Goal: Transaction & Acquisition: Purchase product/service

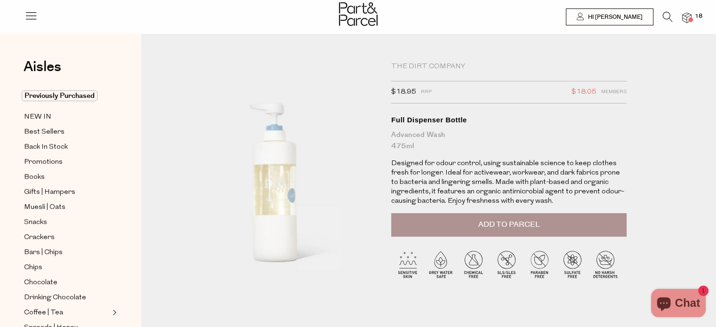
click at [513, 225] on span "Add to Parcel" at bounding box center [509, 224] width 62 height 11
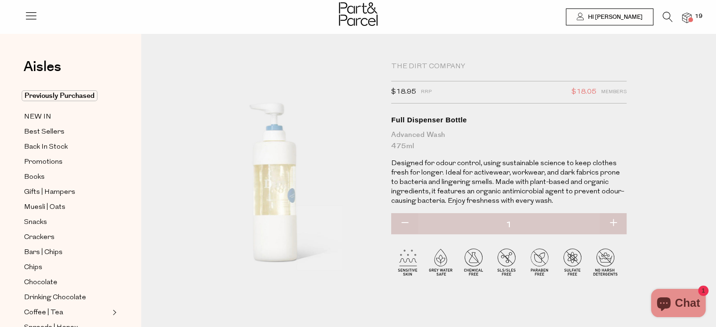
click at [689, 19] on span at bounding box center [690, 19] width 5 height 5
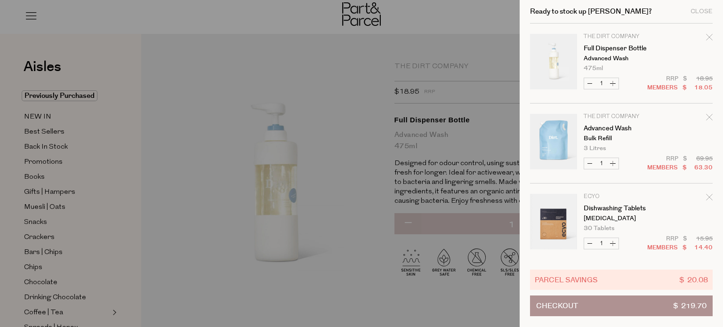
click at [708, 117] on icon "Remove Advanced Wash" at bounding box center [709, 117] width 7 height 7
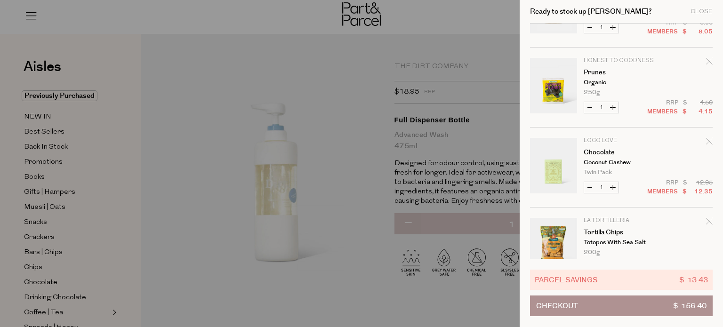
scroll to position [800, 0]
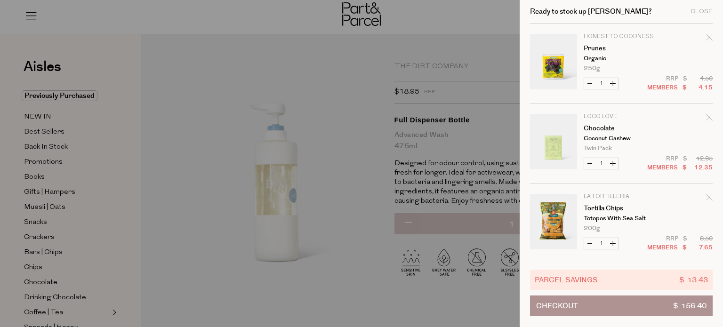
click at [706, 36] on icon "Remove Prunes" at bounding box center [709, 37] width 7 height 7
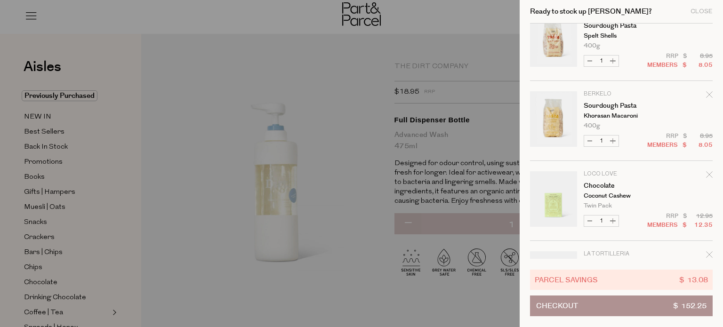
scroll to position [706, 0]
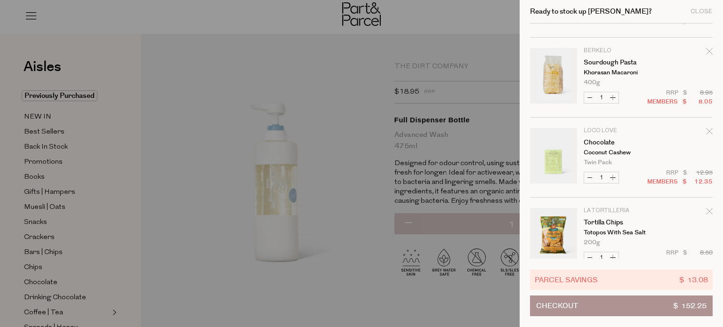
click at [708, 130] on icon "Remove Chocolate" at bounding box center [709, 131] width 7 height 7
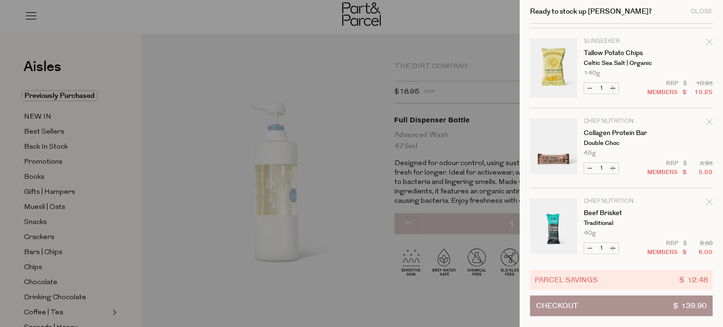
scroll to position [1042, 0]
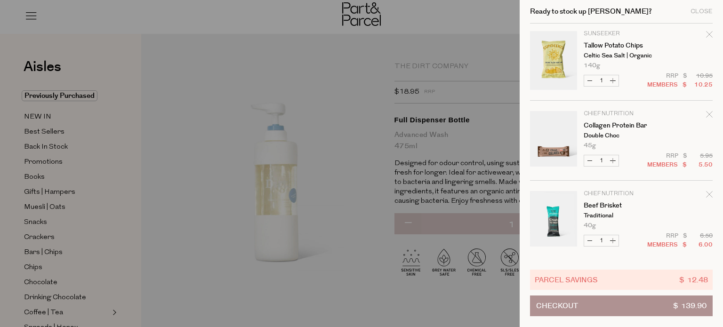
click at [358, 111] on div at bounding box center [361, 163] width 723 height 327
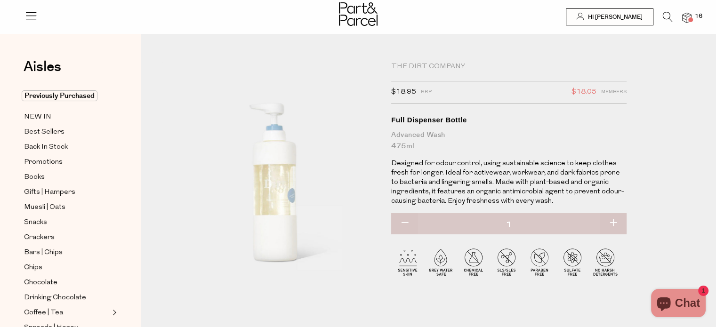
click at [685, 16] on img at bounding box center [686, 18] width 9 height 11
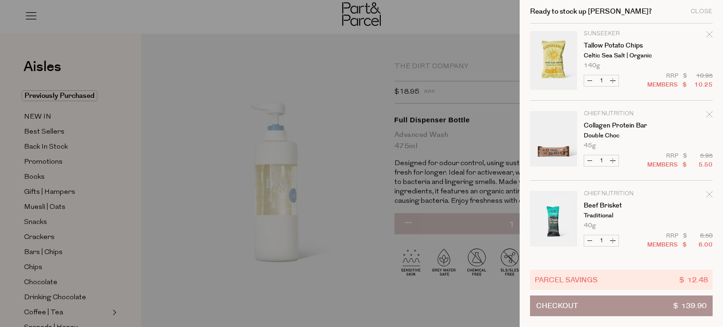
click at [587, 309] on button "Checkout $ 139.90" at bounding box center [621, 305] width 183 height 21
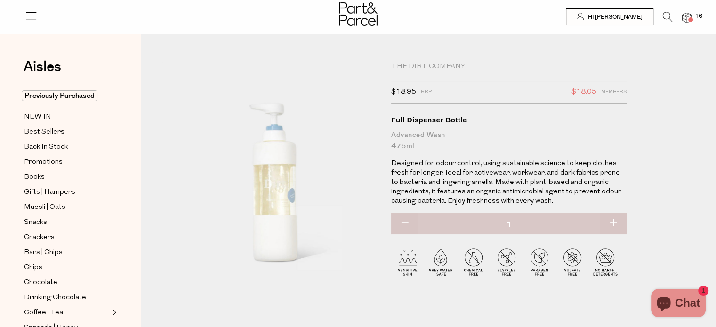
click at [608, 223] on button "button" at bounding box center [612, 223] width 27 height 21
type input "2"
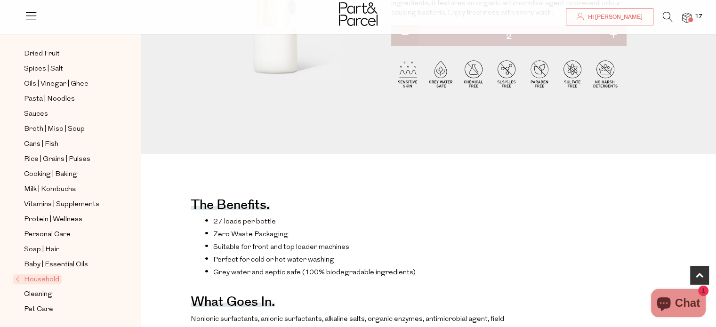
scroll to position [235, 0]
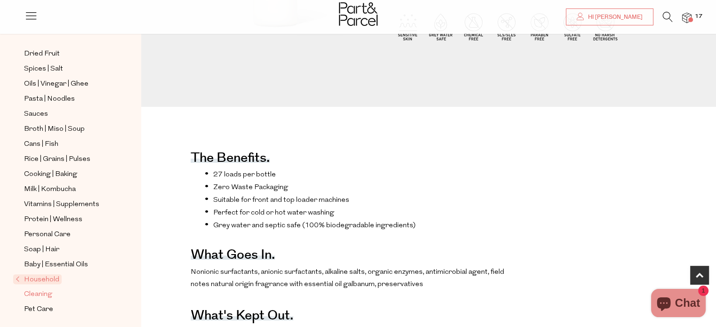
click at [46, 290] on span "Cleaning" at bounding box center [38, 294] width 28 height 11
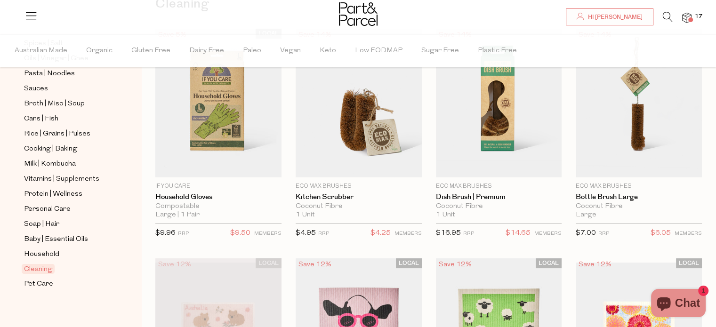
scroll to position [360, 0]
click at [32, 248] on span "Household" at bounding box center [41, 253] width 35 height 11
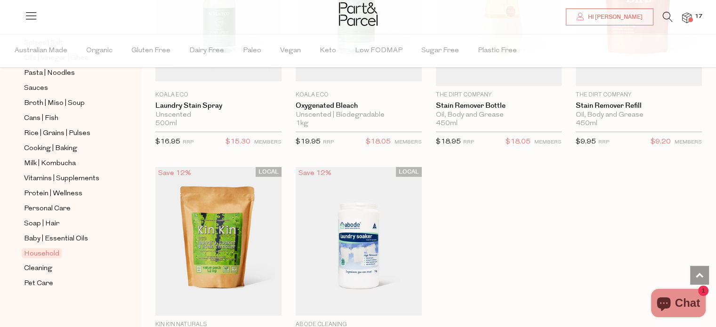
scroll to position [2728, 0]
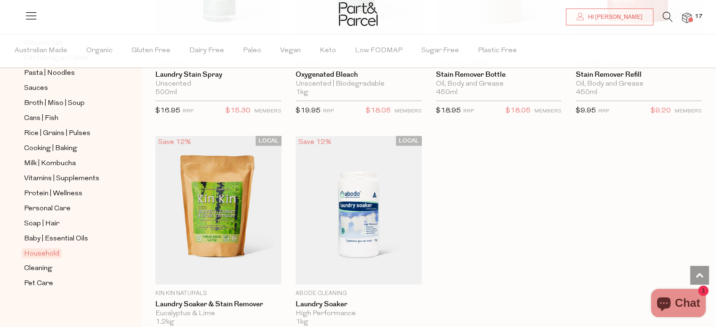
scroll to position [2775, 0]
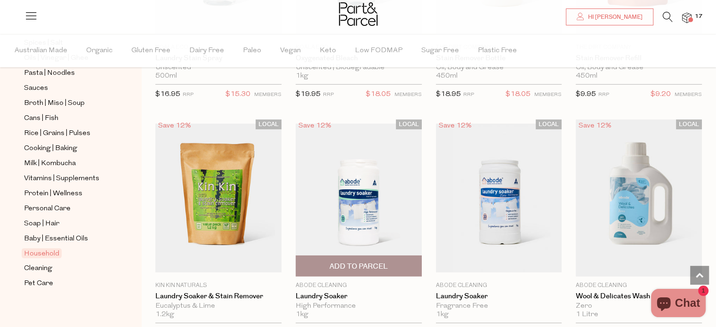
type input "2"
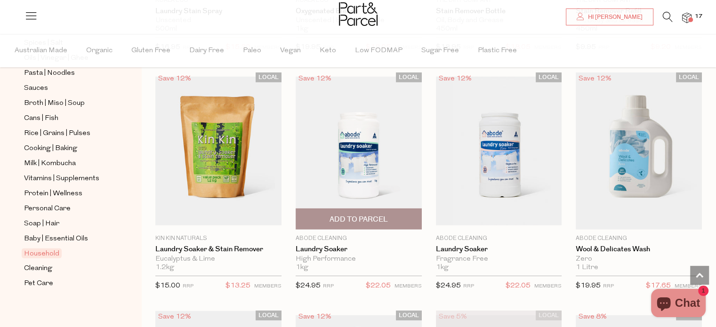
click at [373, 215] on span "Add To Parcel" at bounding box center [358, 220] width 58 height 10
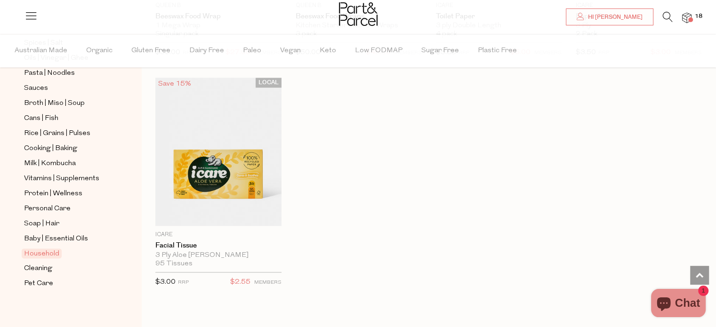
scroll to position [4704, 0]
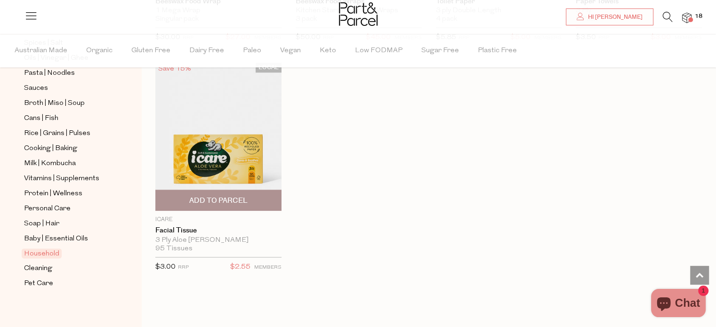
click at [214, 196] on span "Add To Parcel" at bounding box center [218, 201] width 58 height 10
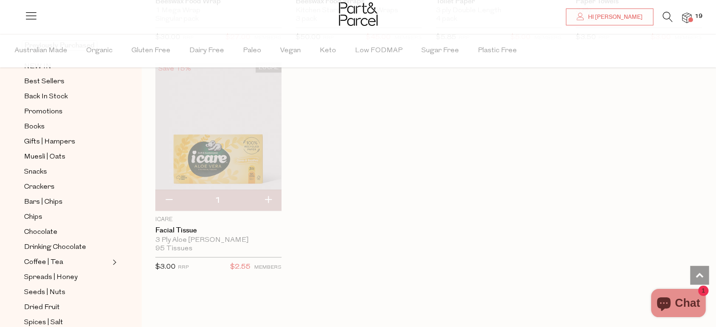
scroll to position [0, 0]
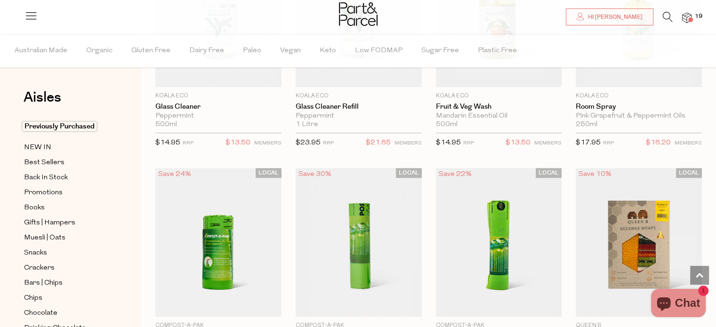
click at [666, 16] on icon at bounding box center [667, 17] width 10 height 10
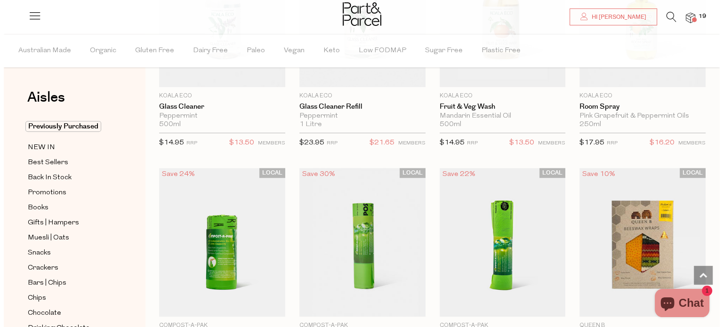
scroll to position [4176, 0]
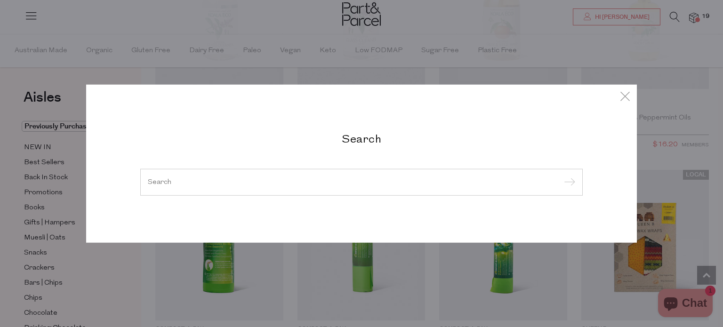
click at [309, 185] on input "search" at bounding box center [361, 181] width 427 height 7
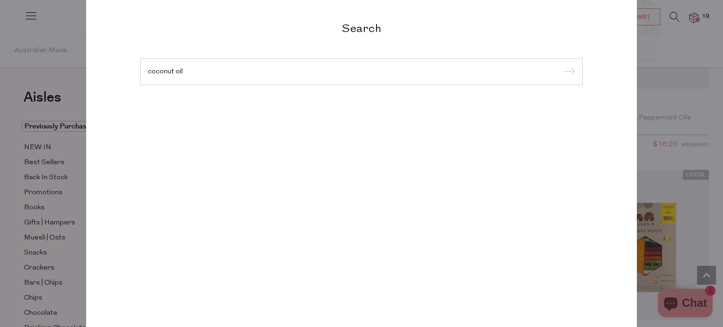
type input "coconut oil"
click at [561, 65] on input "submit" at bounding box center [568, 72] width 14 height 14
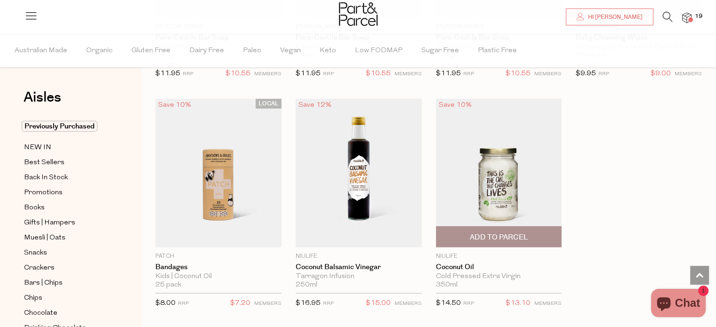
scroll to position [2350, 0]
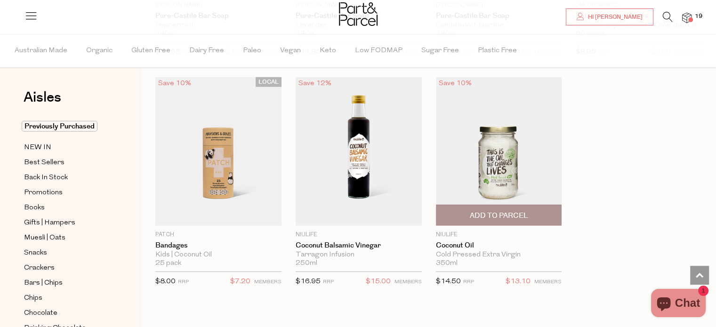
click at [501, 213] on span "Add To Parcel" at bounding box center [498, 216] width 58 height 10
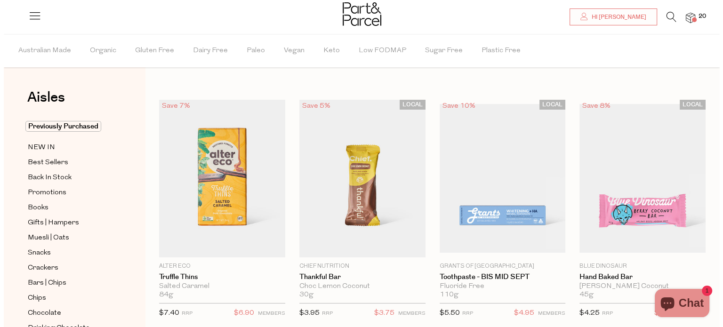
scroll to position [0, 0]
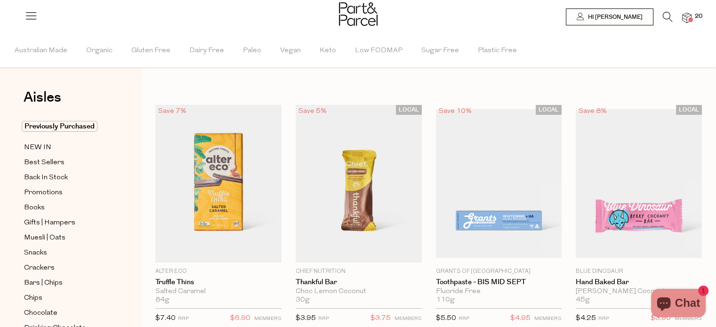
click at [667, 16] on icon at bounding box center [667, 17] width 10 height 10
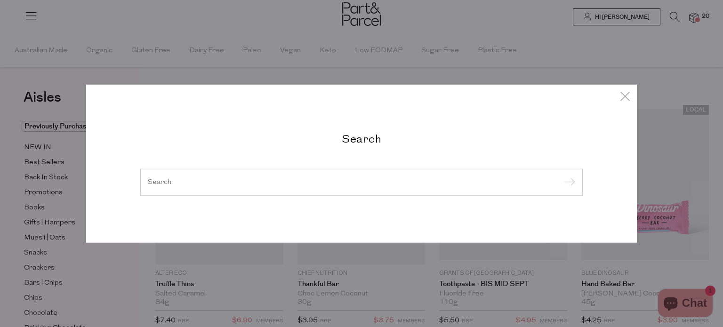
click at [335, 178] on input "search" at bounding box center [361, 181] width 427 height 7
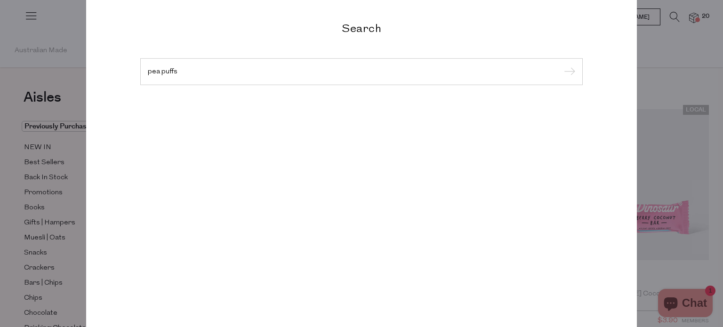
type input "pea puffs"
click at [561, 65] on input "submit" at bounding box center [568, 72] width 14 height 14
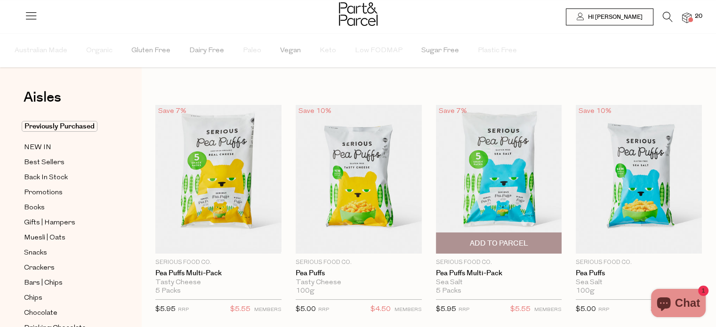
click at [507, 243] on span "Add To Parcel" at bounding box center [498, 244] width 58 height 10
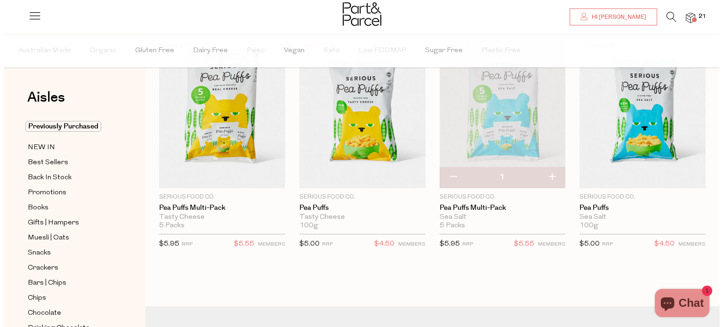
scroll to position [141, 0]
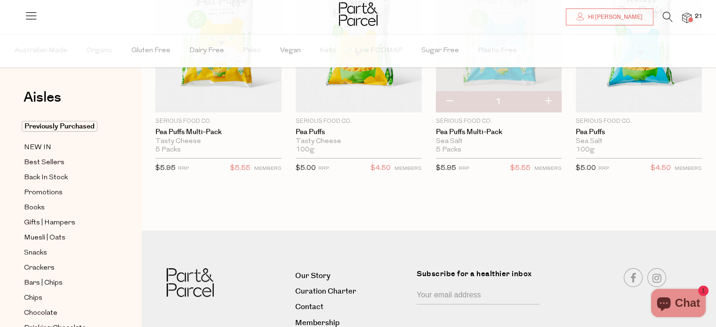
click at [688, 20] on span at bounding box center [690, 19] width 5 height 5
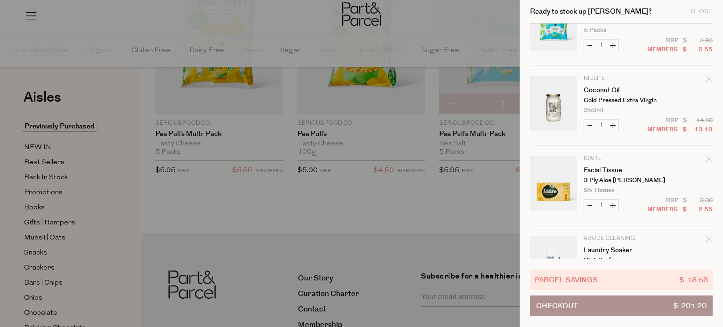
scroll to position [94, 0]
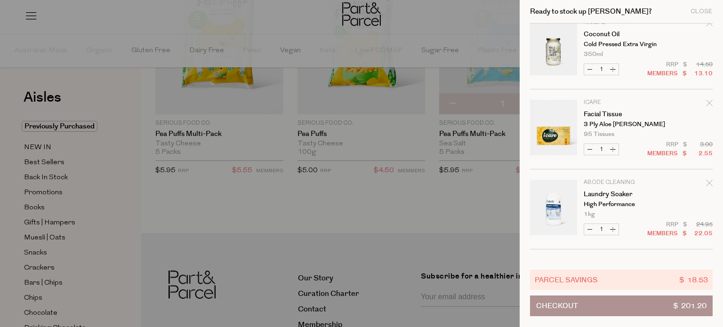
click at [611, 151] on button "Increase Facial Tissue" at bounding box center [612, 149] width 11 height 11
type input "2"
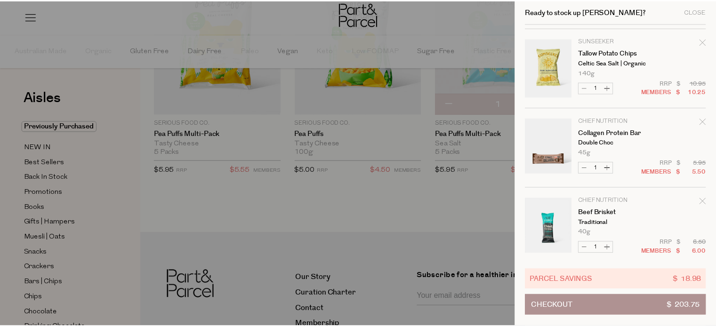
scroll to position [1362, 0]
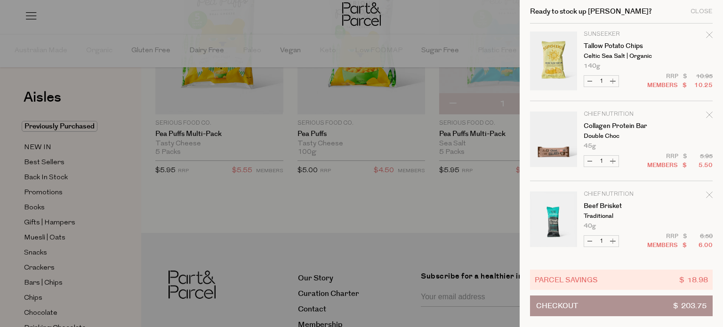
click at [47, 147] on div at bounding box center [361, 163] width 723 height 327
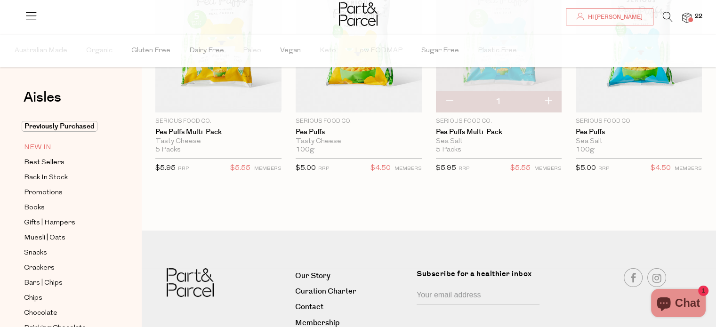
click at [41, 147] on span "NEW IN" at bounding box center [37, 147] width 27 height 11
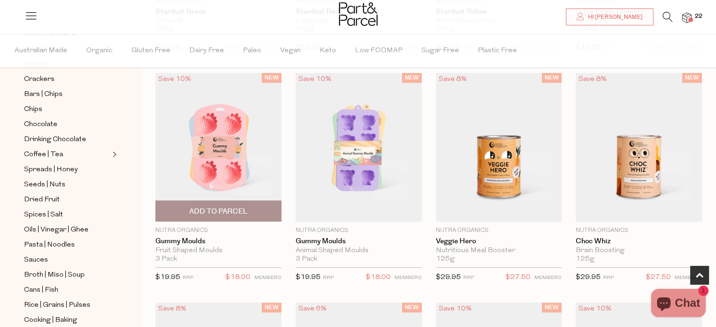
scroll to position [282, 0]
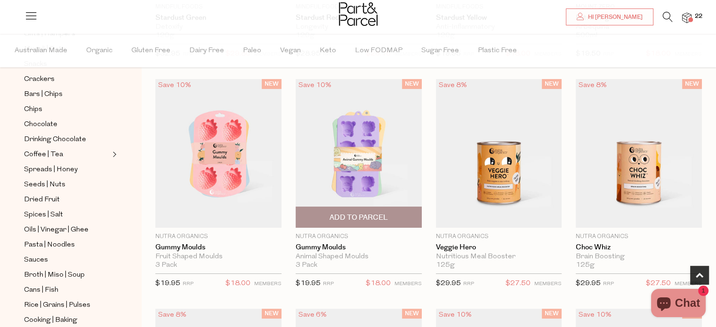
click at [372, 216] on span "Add To Parcel" at bounding box center [358, 218] width 58 height 10
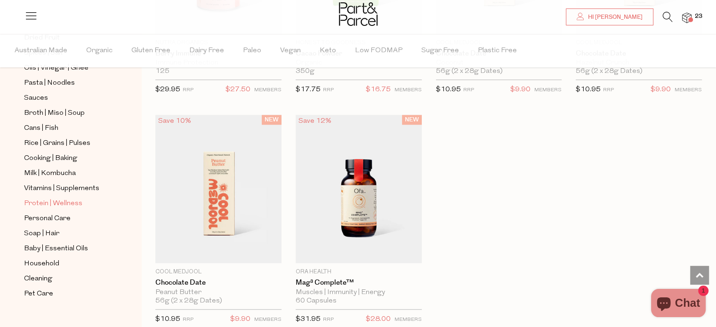
scroll to position [360, 0]
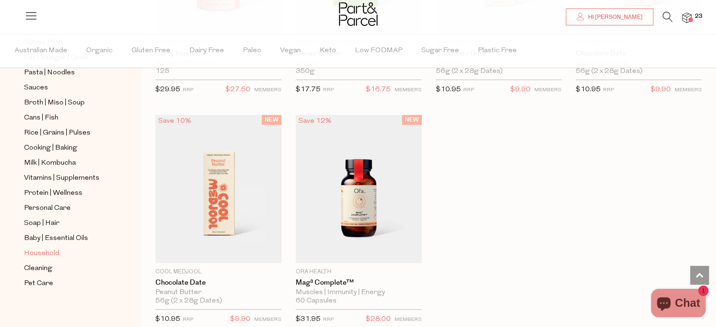
click at [53, 251] on span "Household" at bounding box center [41, 253] width 35 height 11
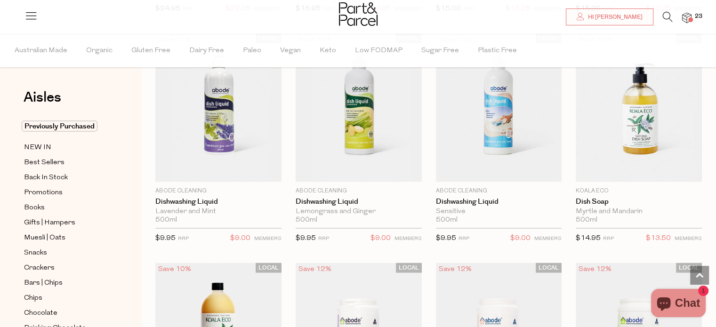
scroll to position [1929, 0]
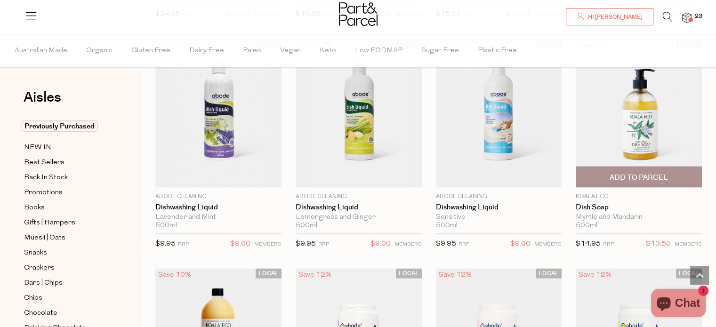
click at [645, 131] on img at bounding box center [638, 113] width 126 height 149
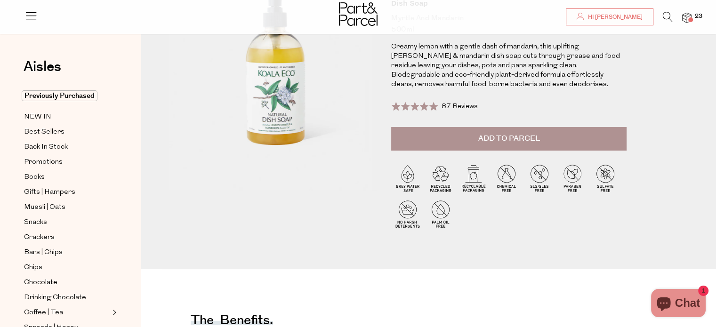
scroll to position [94, 0]
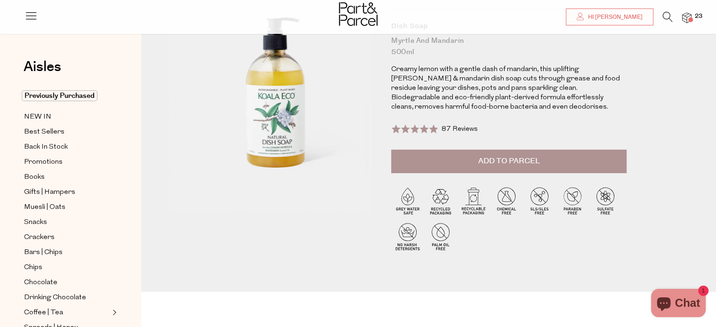
click at [526, 158] on span "Add to Parcel" at bounding box center [509, 161] width 62 height 11
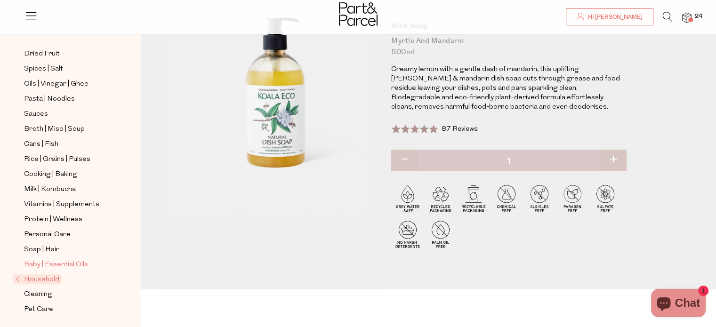
scroll to position [235, 0]
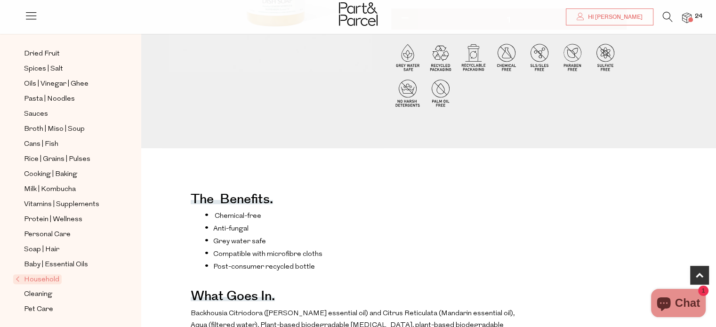
click at [52, 276] on span "Household" at bounding box center [37, 279] width 48 height 10
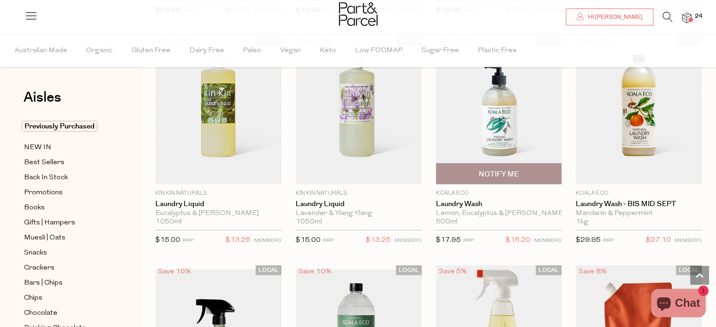
scroll to position [2446, 0]
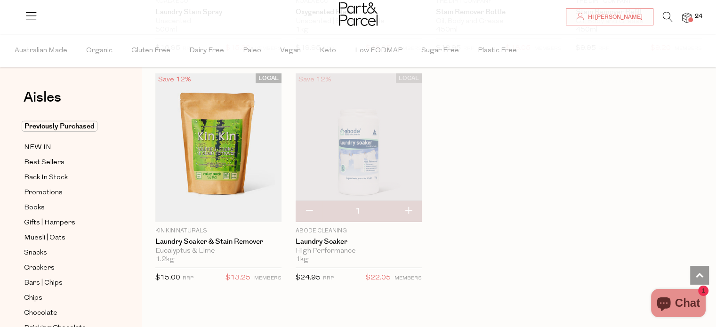
scroll to position [2822, 0]
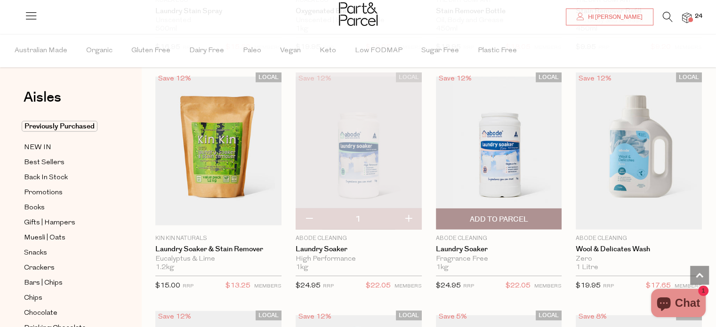
type input "2"
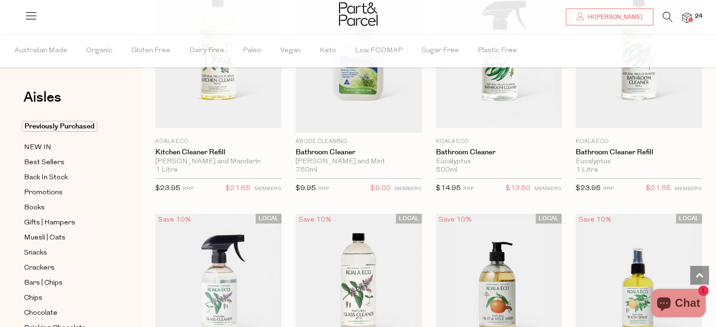
scroll to position [3951, 0]
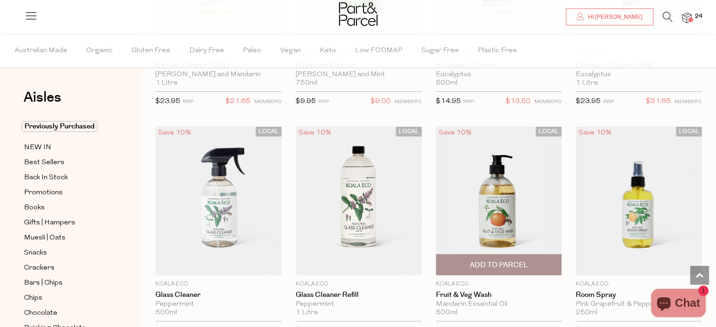
click at [508, 260] on span "Add To Parcel" at bounding box center [498, 265] width 58 height 10
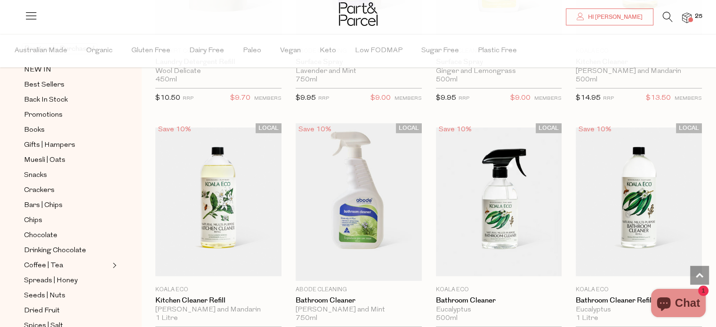
scroll to position [94, 0]
click at [54, 220] on span "Chocolate" at bounding box center [40, 219] width 33 height 11
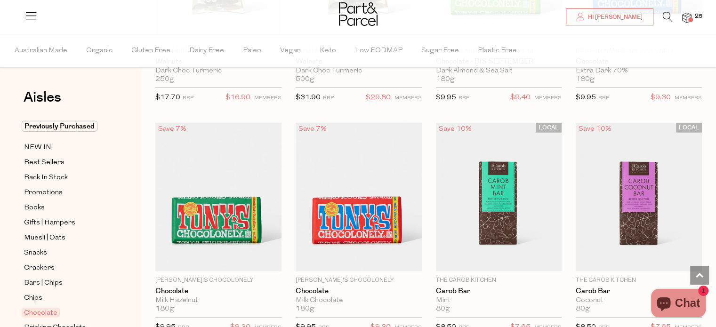
scroll to position [2352, 0]
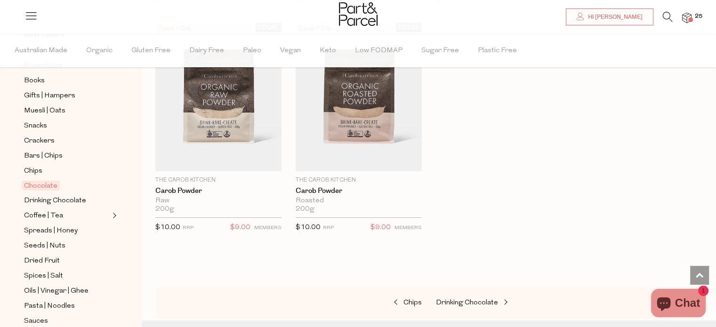
scroll to position [141, 0]
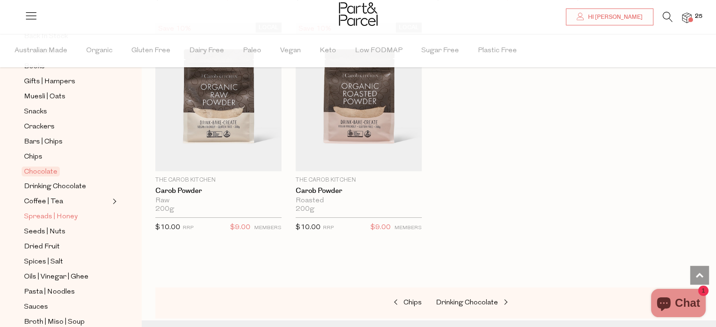
click at [46, 216] on span "Spreads | Honey" at bounding box center [51, 216] width 54 height 11
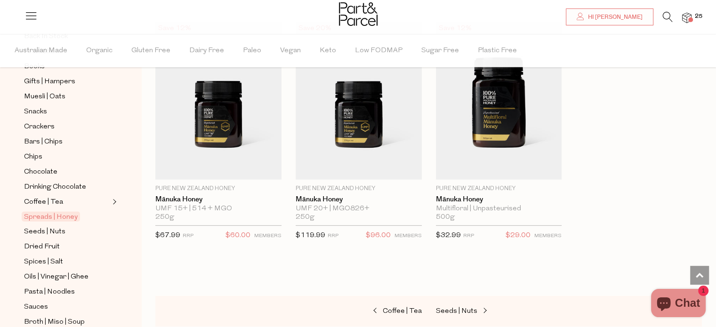
scroll to position [188, 0]
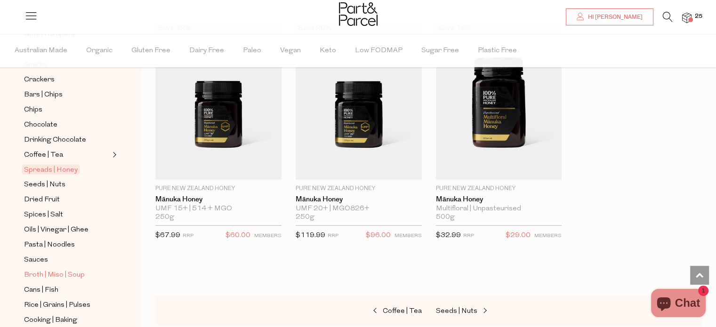
click at [45, 275] on span "Broth | Miso | Soup" at bounding box center [54, 275] width 61 height 11
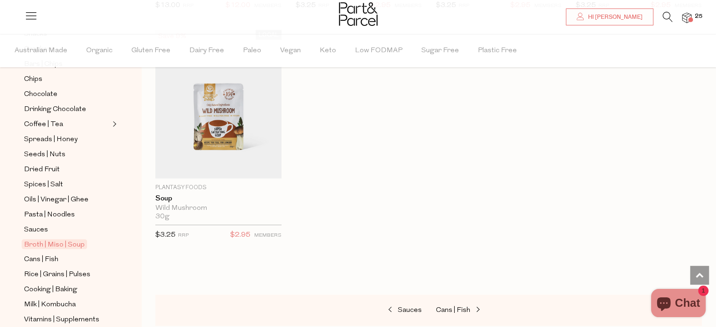
scroll to position [235, 0]
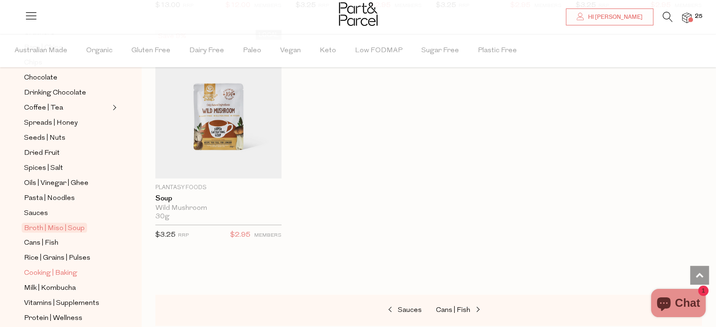
click at [38, 271] on span "Cooking | Baking" at bounding box center [50, 273] width 53 height 11
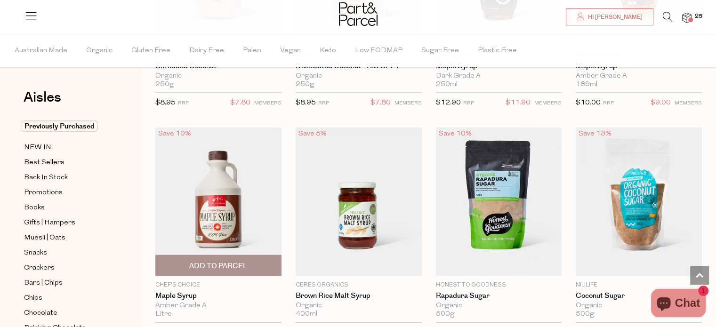
scroll to position [2117, 0]
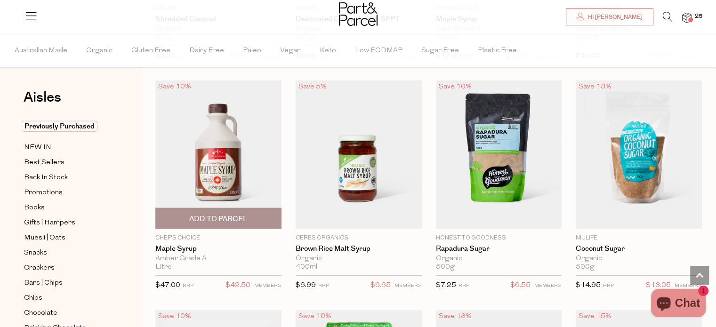
click at [224, 214] on span "Add To Parcel" at bounding box center [218, 219] width 58 height 10
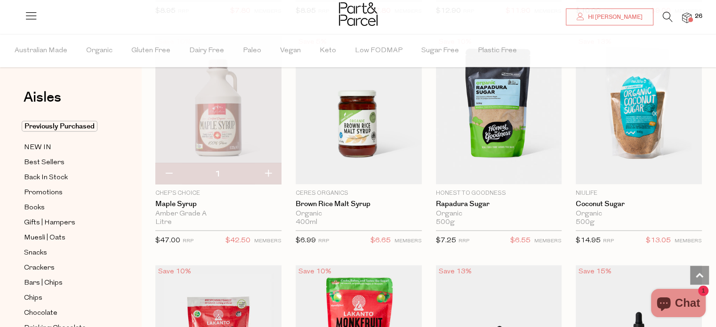
scroll to position [2164, 0]
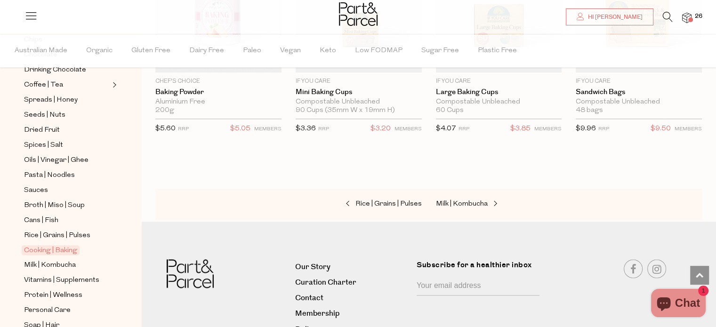
scroll to position [329, 0]
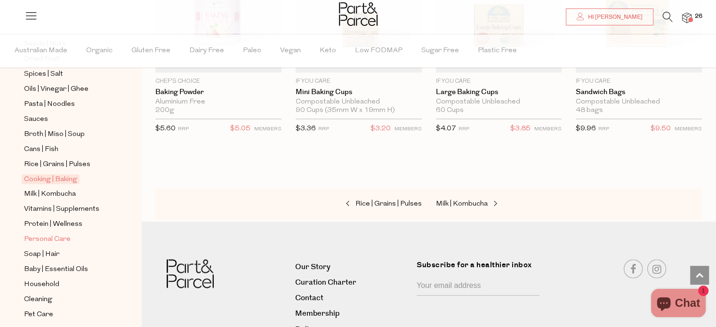
click at [50, 237] on span "Personal Care" at bounding box center [47, 239] width 47 height 11
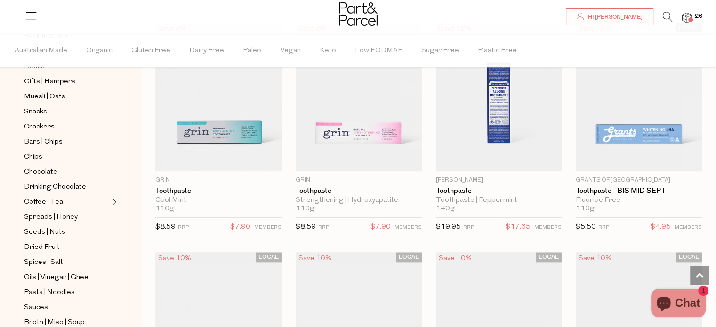
scroll to position [1035, 0]
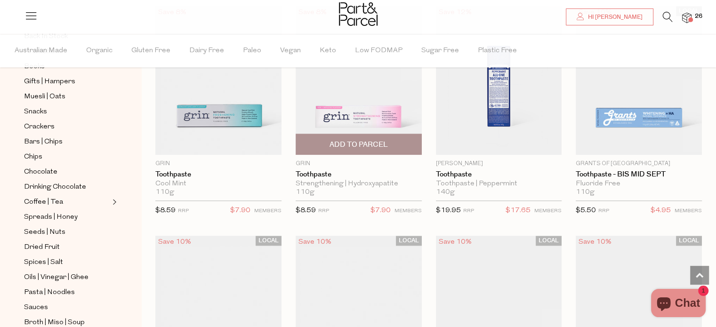
click at [376, 119] on img at bounding box center [358, 80] width 126 height 149
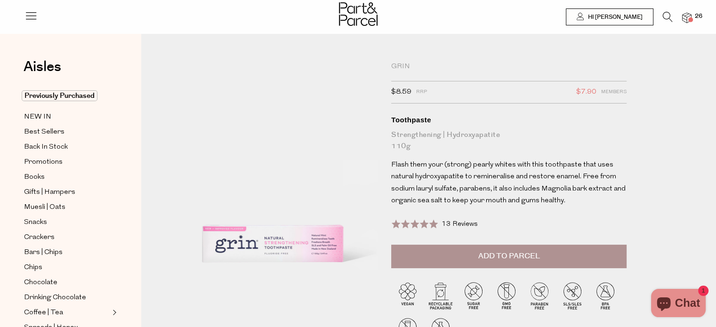
click at [489, 261] on span "Add to Parcel" at bounding box center [509, 256] width 62 height 11
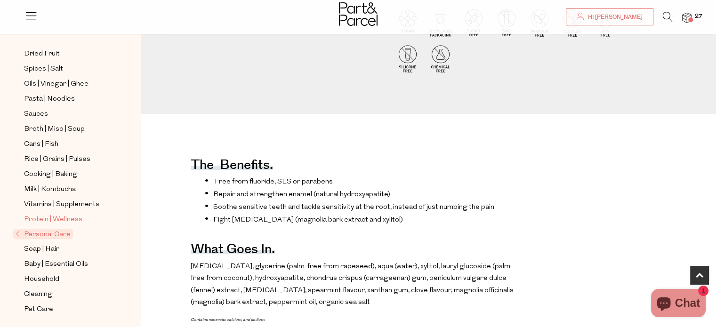
scroll to position [329, 0]
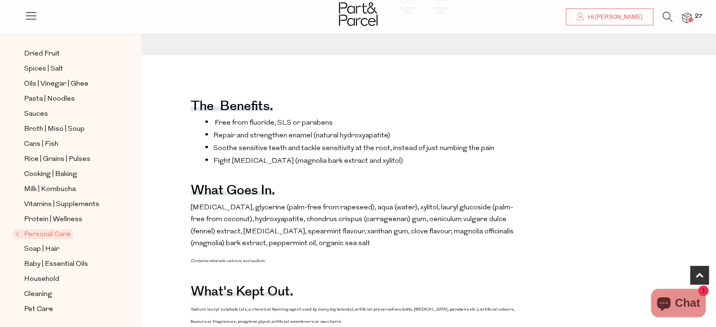
click at [53, 231] on span "Personal Care" at bounding box center [43, 234] width 60 height 10
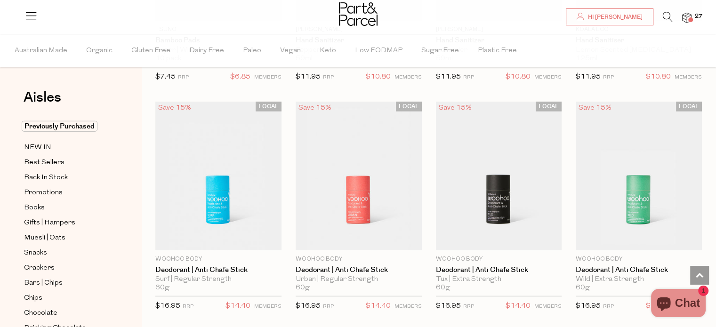
scroll to position [2628, 0]
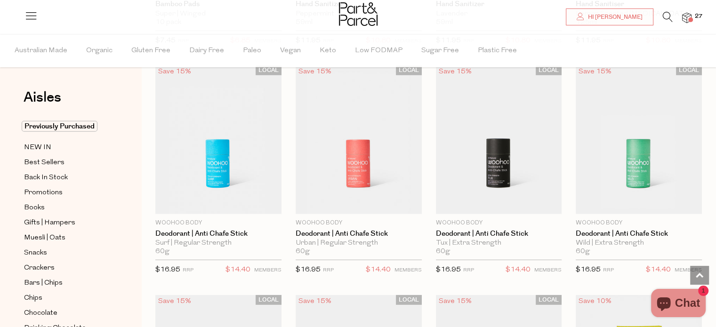
scroll to position [2581, 0]
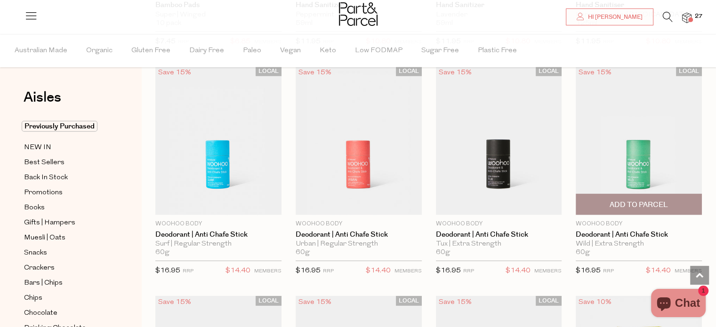
click at [633, 169] on img at bounding box center [638, 140] width 126 height 149
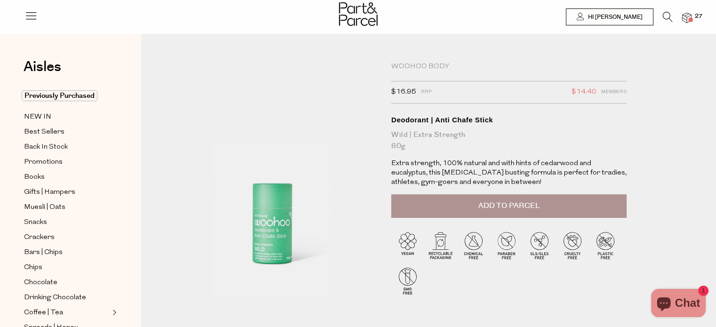
click at [509, 207] on span "Add to Parcel" at bounding box center [509, 205] width 62 height 11
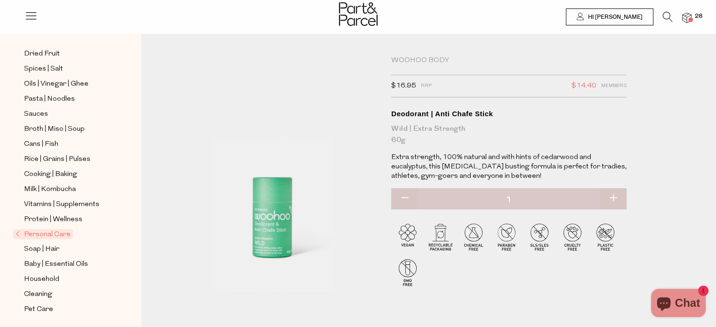
scroll to position [47, 0]
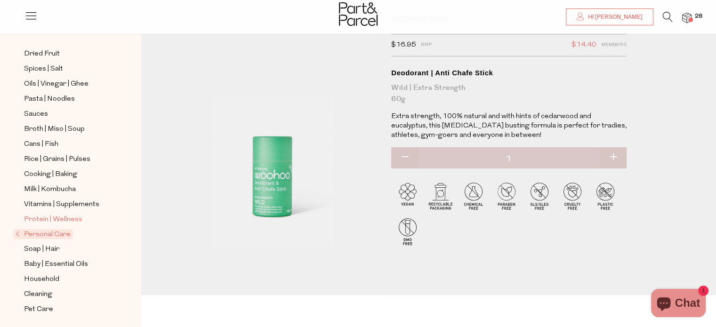
click at [44, 218] on span "Protein | Wellness" at bounding box center [53, 219] width 58 height 11
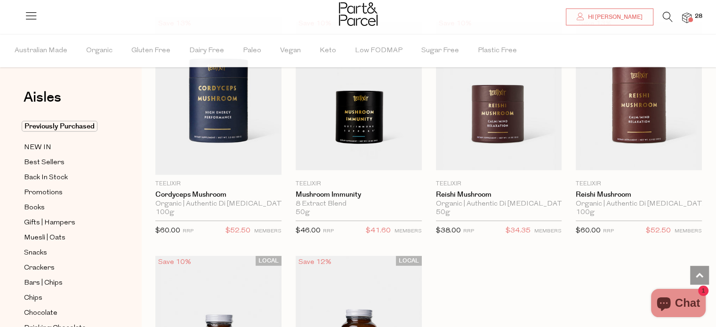
scroll to position [2771, 0]
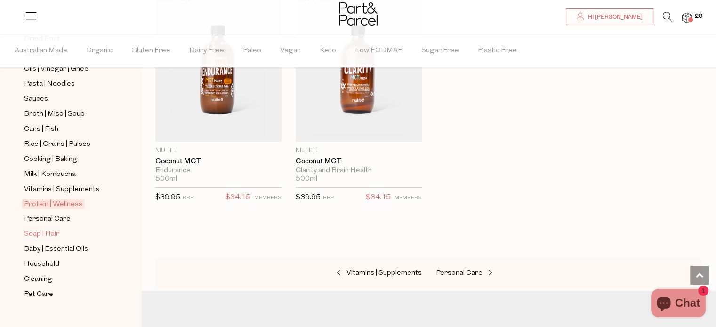
scroll to position [360, 0]
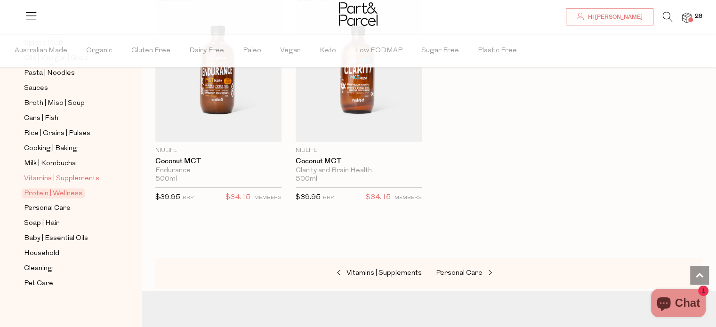
click at [50, 175] on span "Vitamins | Supplements" at bounding box center [61, 178] width 75 height 11
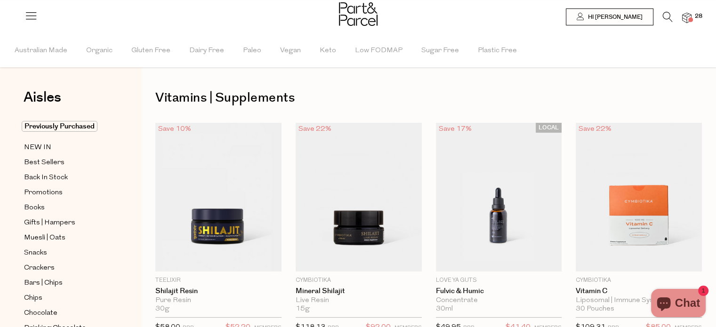
click at [664, 16] on icon at bounding box center [667, 17] width 10 height 10
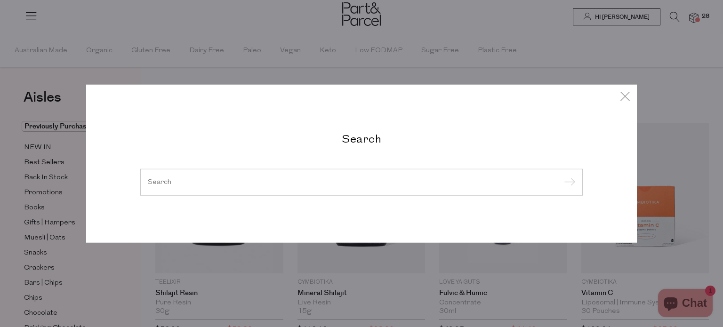
click at [209, 182] on input "search" at bounding box center [361, 181] width 427 height 7
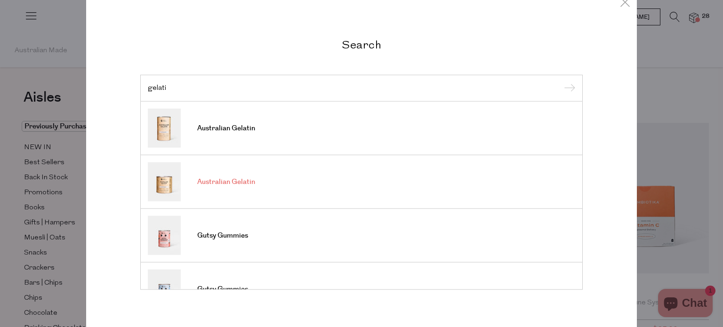
type input "gelati"
click at [223, 184] on span "Australian Gelatin" at bounding box center [226, 181] width 58 height 9
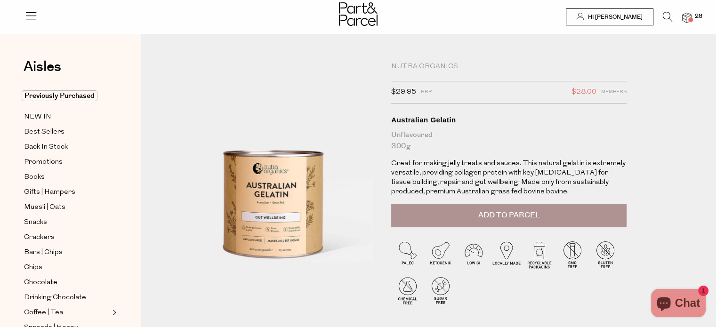
click at [666, 17] on icon at bounding box center [667, 17] width 10 height 10
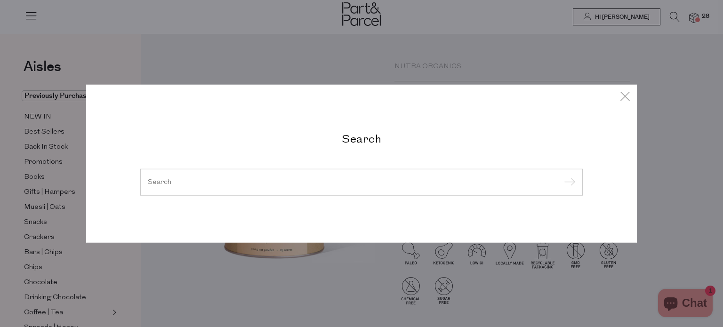
click at [219, 185] on input "search" at bounding box center [361, 181] width 427 height 7
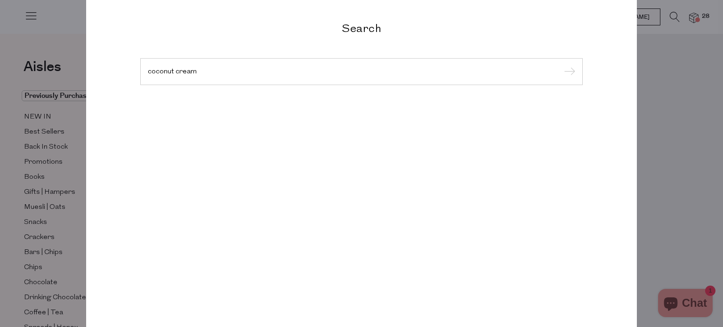
type input "coconut cream"
click at [561, 65] on input "submit" at bounding box center [568, 72] width 14 height 14
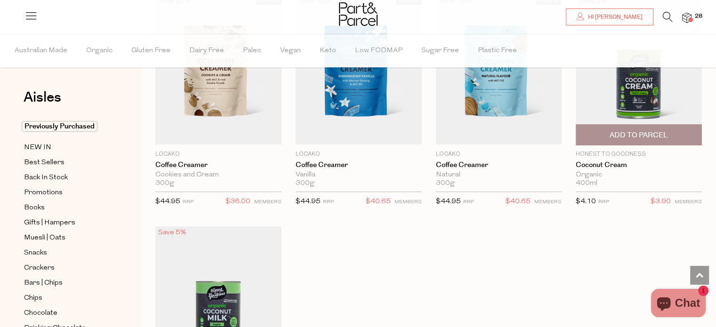
scroll to position [564, 0]
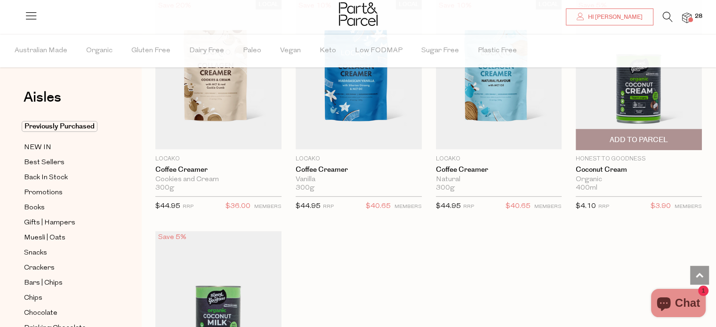
click at [652, 140] on span "Add To Parcel" at bounding box center [638, 140] width 58 height 10
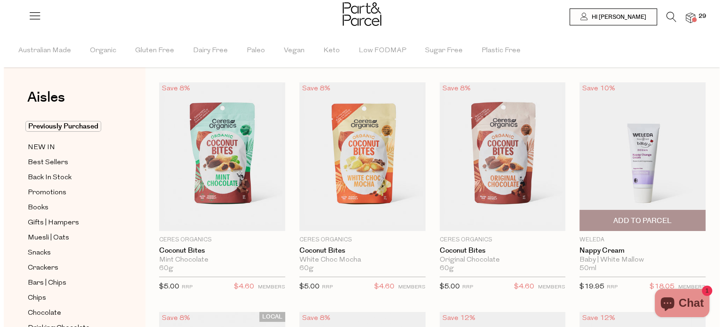
scroll to position [0, 0]
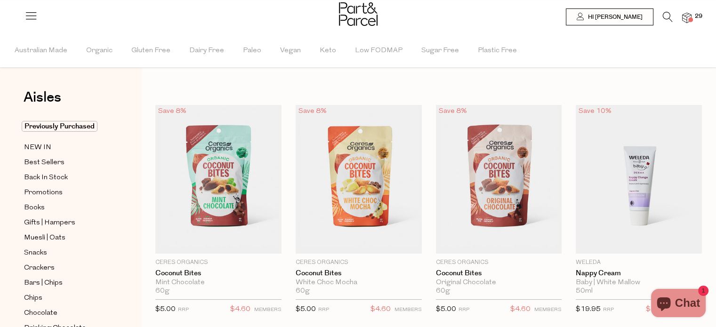
click at [690, 20] on span at bounding box center [690, 19] width 5 height 5
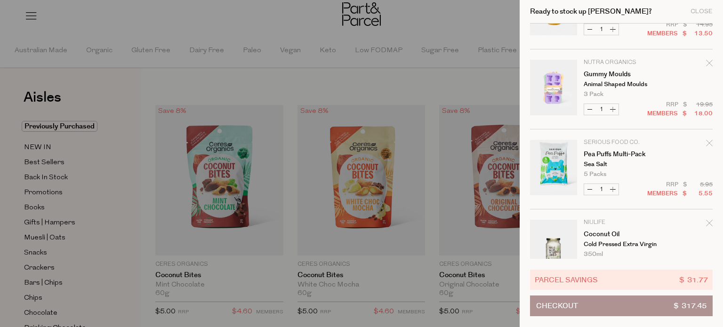
scroll to position [470, 0]
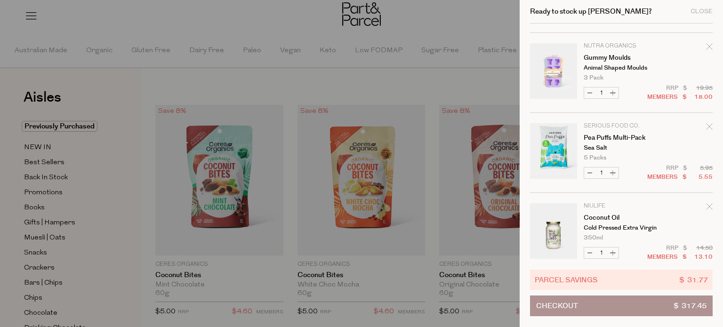
click at [612, 171] on button "Increase Pea Puffs Multi-Pack" at bounding box center [612, 172] width 11 height 11
type input "2"
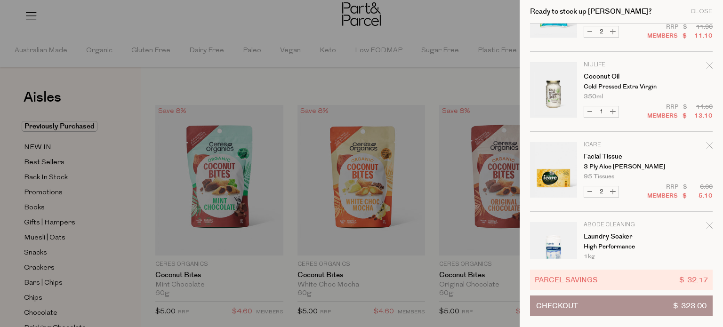
scroll to position [659, 0]
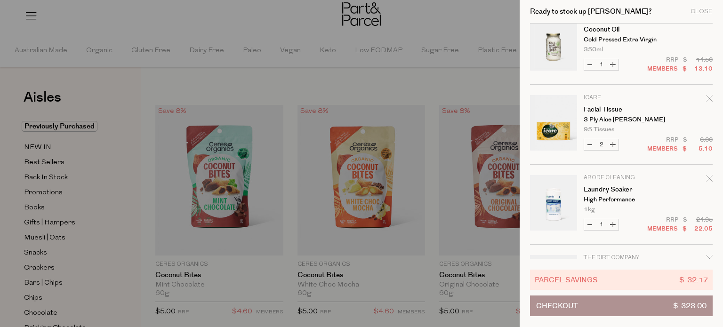
click at [708, 96] on icon "Remove Facial Tissue" at bounding box center [709, 98] width 7 height 7
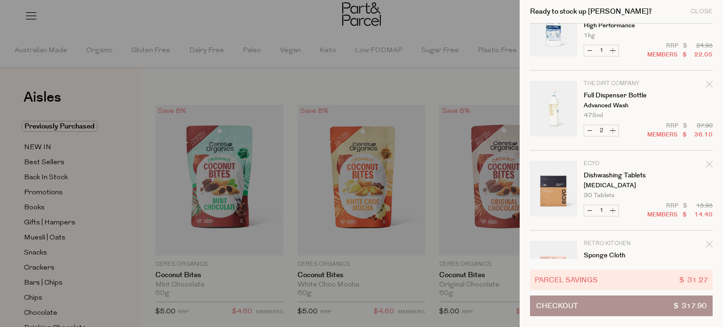
scroll to position [800, 0]
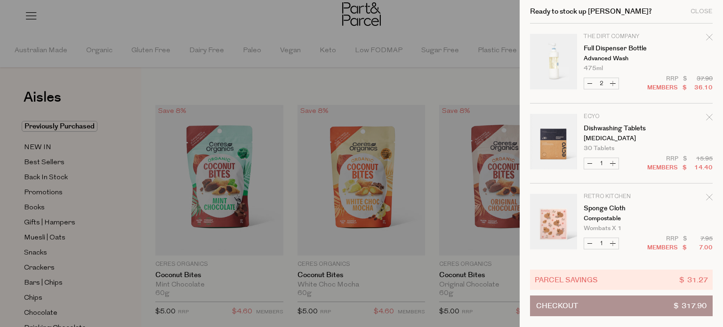
click at [707, 36] on icon "Remove Full Dispenser Bottle" at bounding box center [709, 37] width 6 height 6
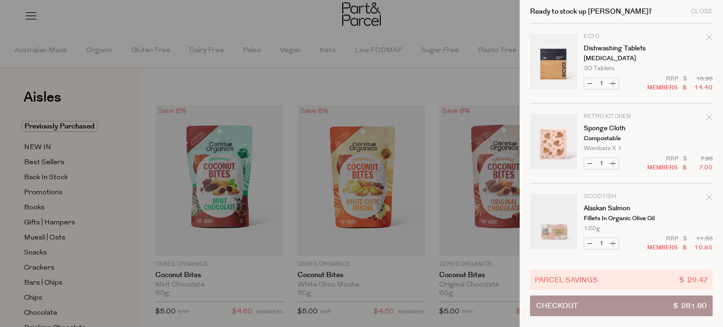
click at [708, 116] on icon "Remove Sponge Cloth" at bounding box center [709, 117] width 6 height 6
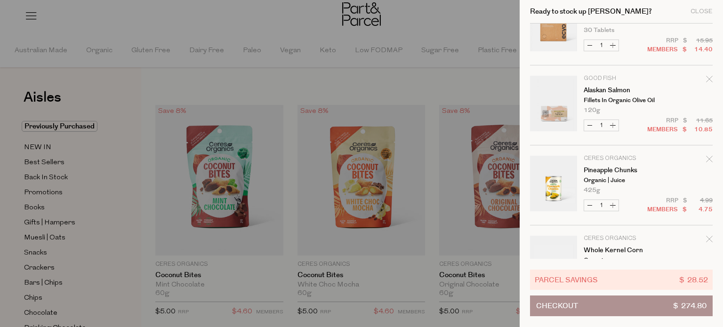
scroll to position [847, 0]
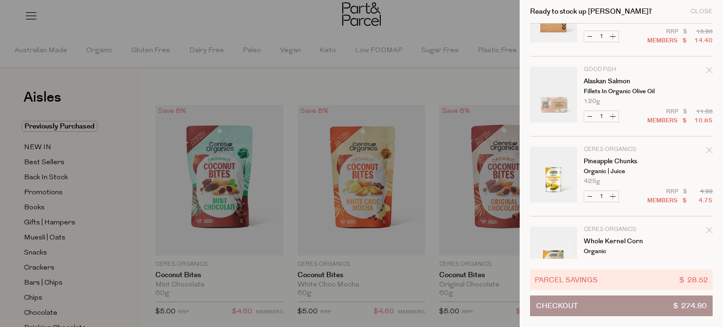
click at [707, 70] on icon "Remove Alaskan Salmon" at bounding box center [709, 70] width 6 height 6
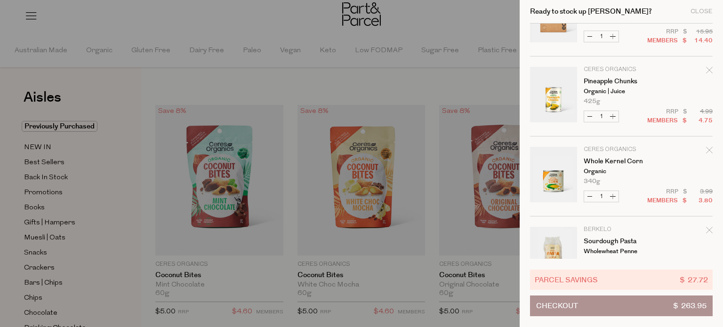
click at [613, 116] on button "Increase Pineapple Chunks" at bounding box center [612, 116] width 11 height 11
type input "2"
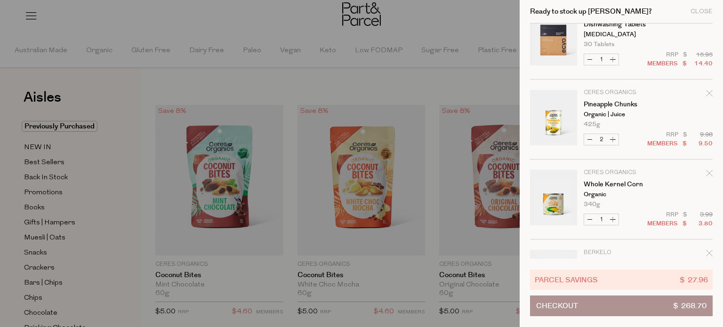
scroll to position [894, 0]
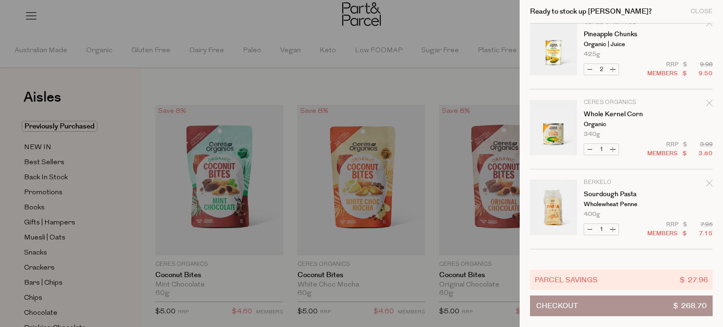
click at [613, 149] on button "Increase Whole Kernel Corn" at bounding box center [612, 149] width 11 height 11
type input "2"
click at [612, 148] on button "Increase Whole Kernel Corn" at bounding box center [612, 149] width 11 height 11
type input "3"
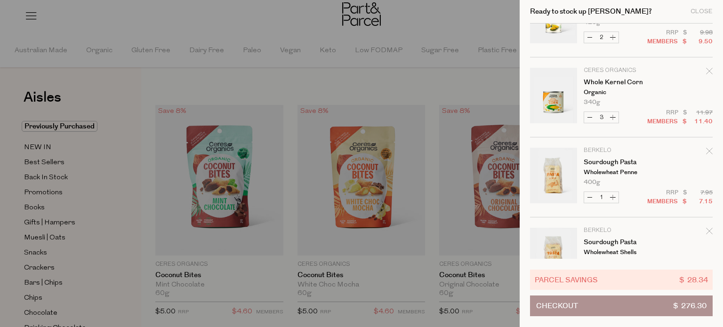
scroll to position [941, 0]
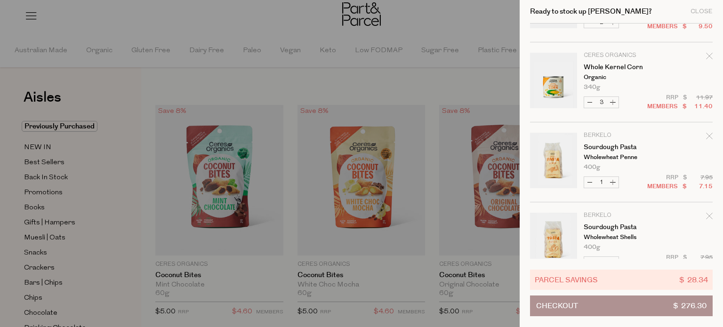
click at [708, 135] on icon "Remove Sourdough Pasta" at bounding box center [709, 136] width 6 height 6
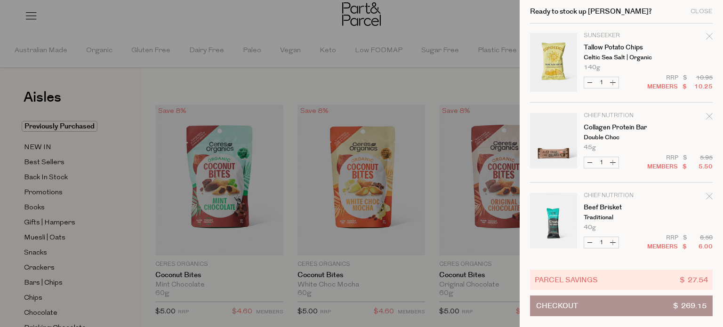
scroll to position [1522, 0]
click at [707, 192] on icon "Remove Beef Brisket" at bounding box center [709, 194] width 6 height 6
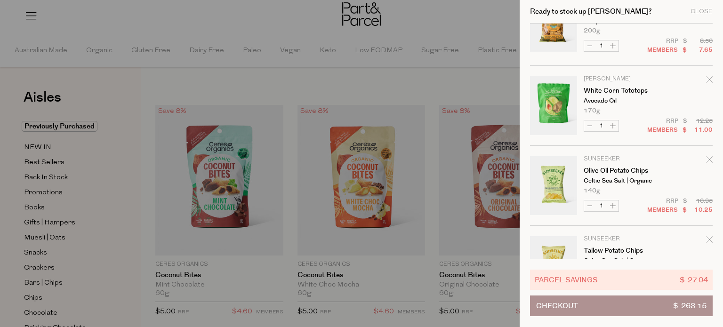
scroll to position [1441, 0]
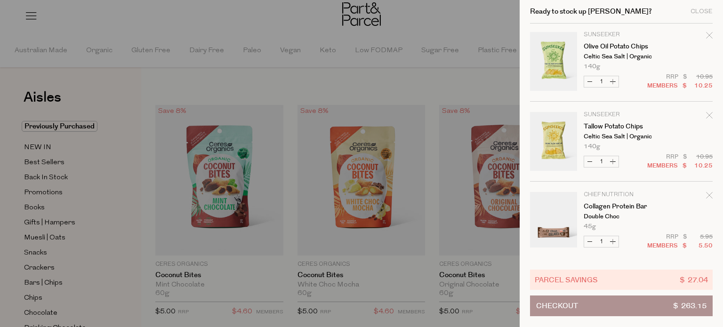
click at [708, 192] on icon "Remove Collagen Protein Bar" at bounding box center [709, 195] width 7 height 7
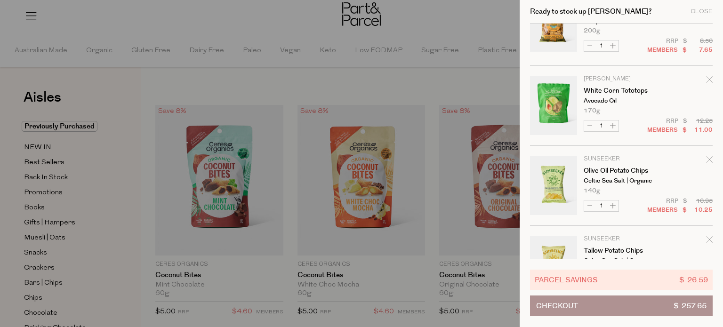
scroll to position [1362, 0]
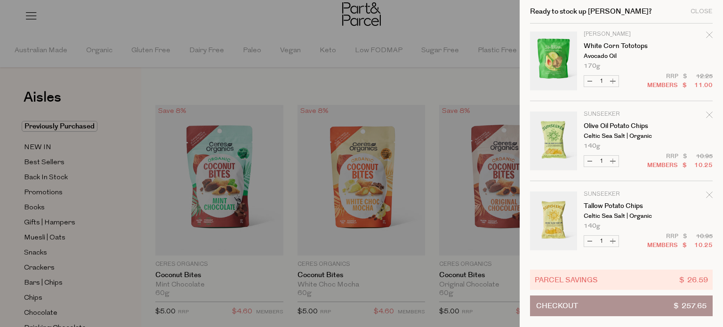
click at [310, 19] on div at bounding box center [361, 163] width 723 height 327
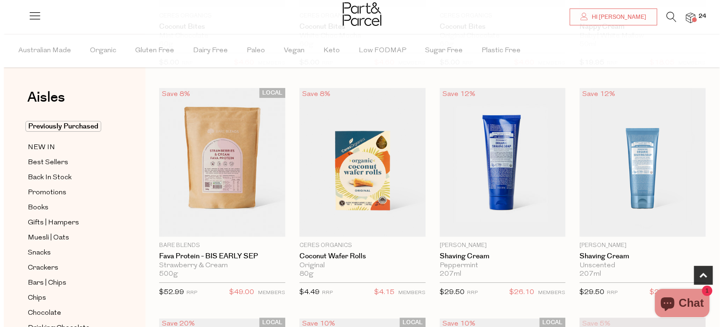
scroll to position [212, 0]
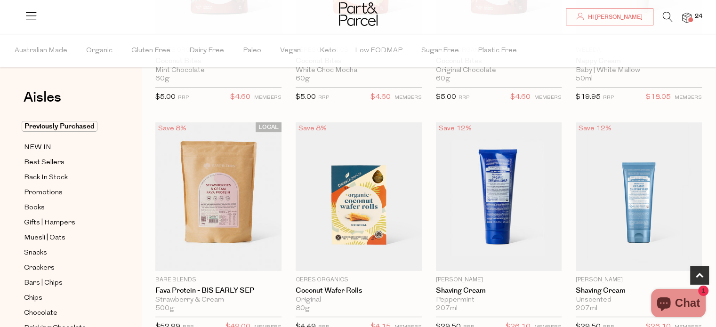
click at [667, 17] on icon at bounding box center [667, 17] width 10 height 10
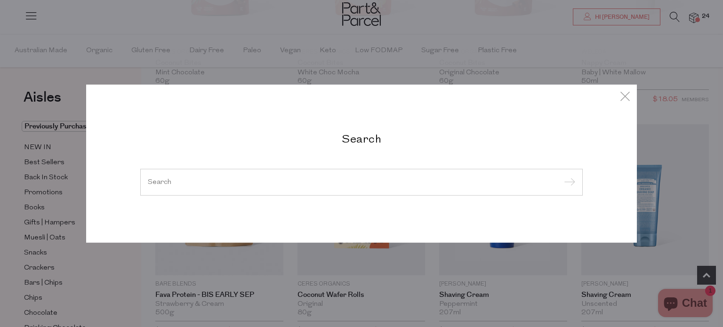
click at [230, 180] on input "search" at bounding box center [361, 181] width 427 height 7
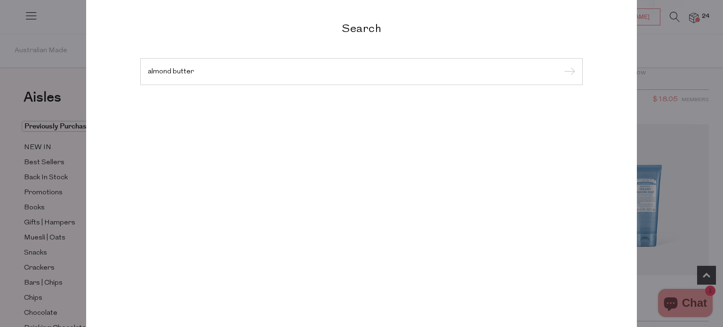
type input "almond butter"
click at [561, 65] on input "submit" at bounding box center [568, 72] width 14 height 14
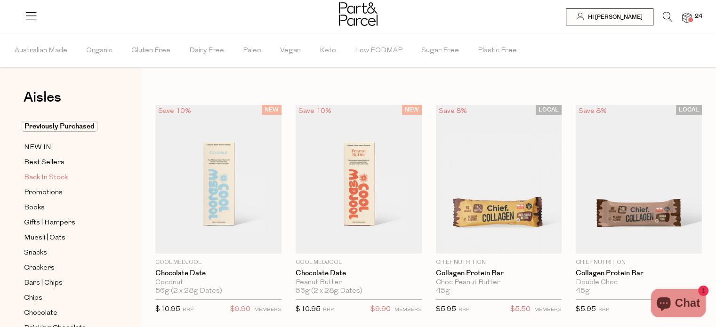
click at [64, 176] on span "Back In Stock" at bounding box center [46, 177] width 44 height 11
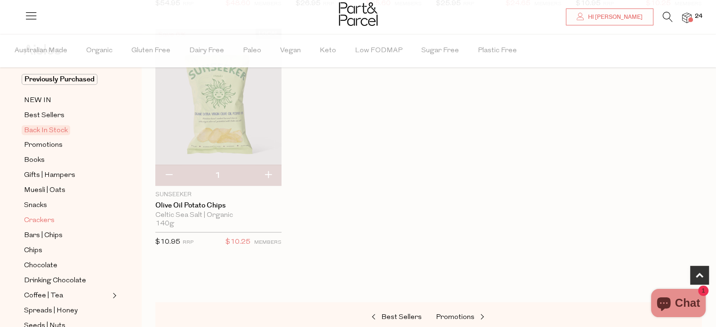
scroll to position [94, 0]
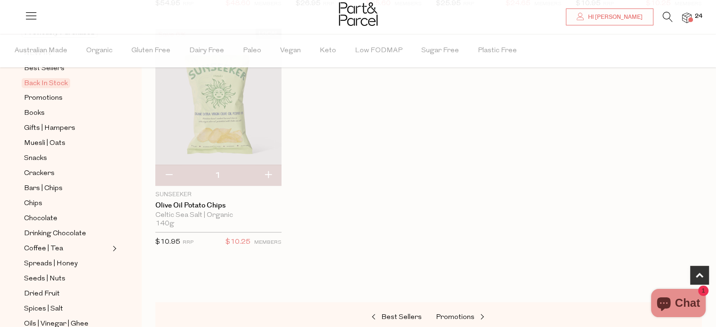
click at [686, 18] on img at bounding box center [686, 18] width 9 height 11
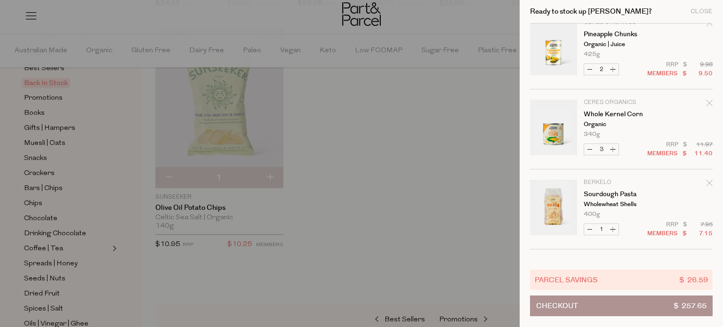
scroll to position [1035, 0]
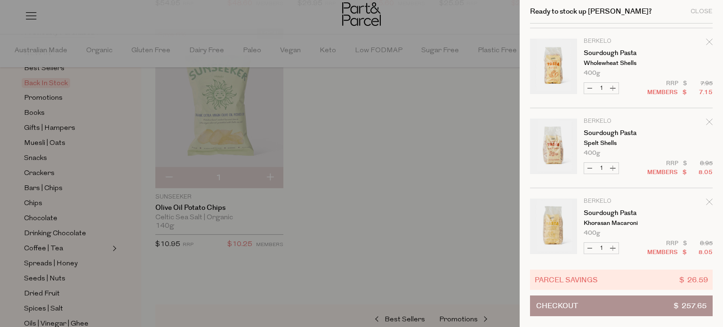
click at [0, 219] on div at bounding box center [361, 163] width 723 height 327
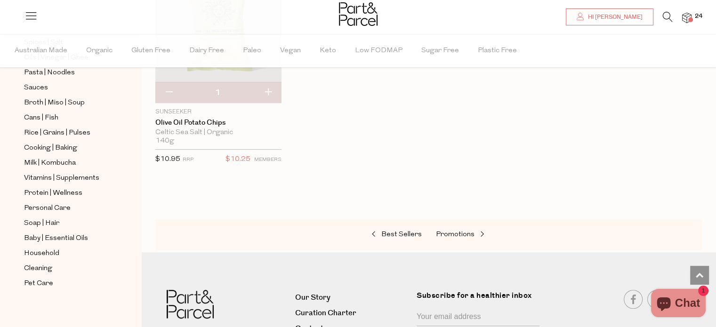
scroll to position [740, 0]
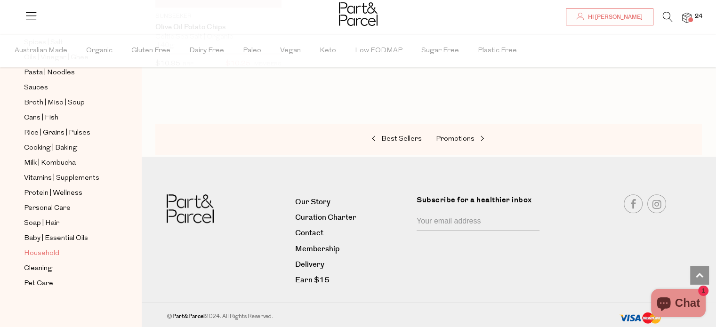
click at [51, 248] on span "Household" at bounding box center [41, 253] width 35 height 11
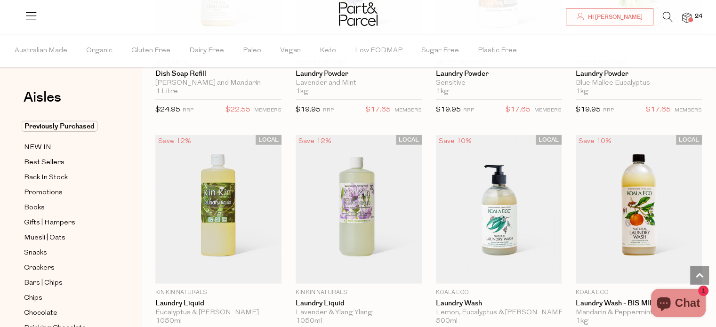
scroll to position [2352, 0]
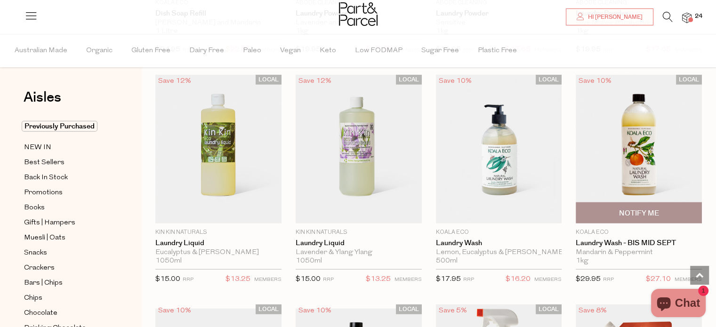
click at [657, 210] on span "Notify Me" at bounding box center [639, 213] width 40 height 10
type input "Notify when available"
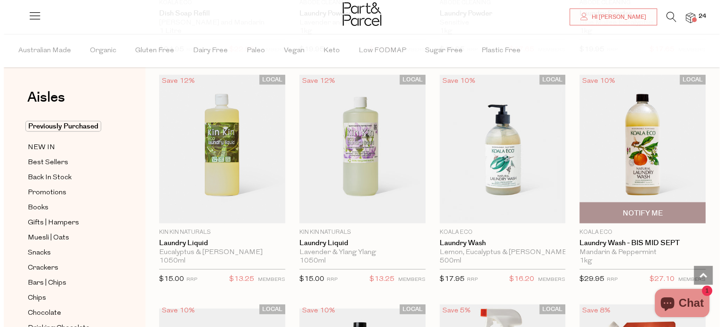
scroll to position [2373, 0]
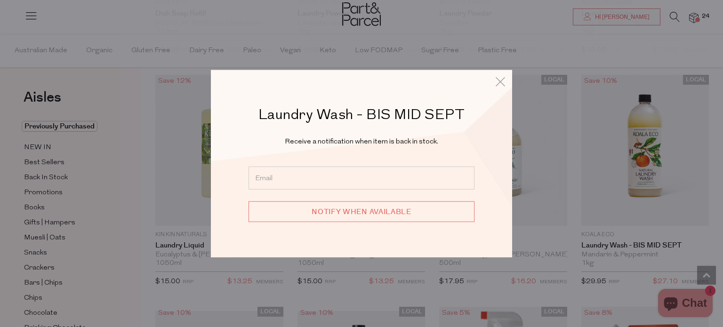
click at [246, 176] on div "Notify when available" at bounding box center [361, 200] width 254 height 67
click at [270, 183] on input "email" at bounding box center [361, 178] width 226 height 23
type input "mishcavanagh@gmail.com"
click at [387, 212] on input "Notify when available" at bounding box center [361, 211] width 226 height 21
type input "We will be in touch"
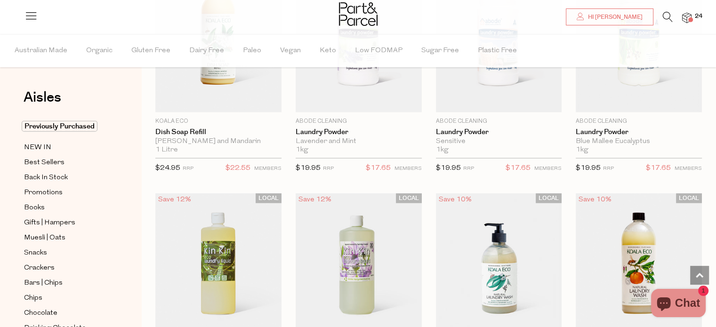
scroll to position [2164, 0]
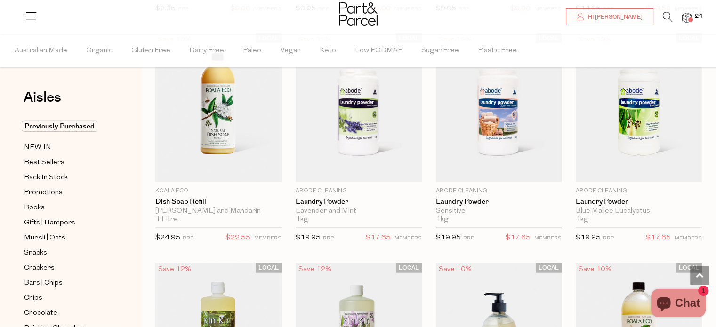
click at [689, 18] on span at bounding box center [690, 19] width 5 height 5
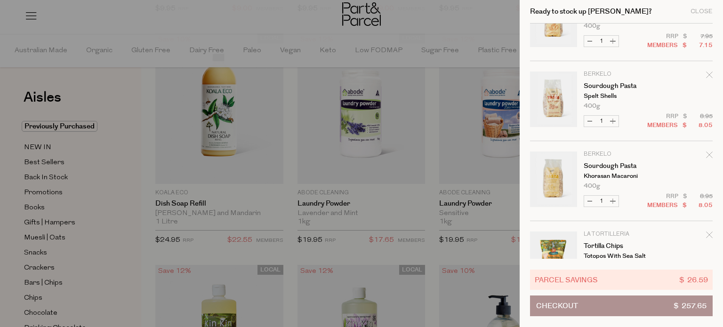
scroll to position [1362, 0]
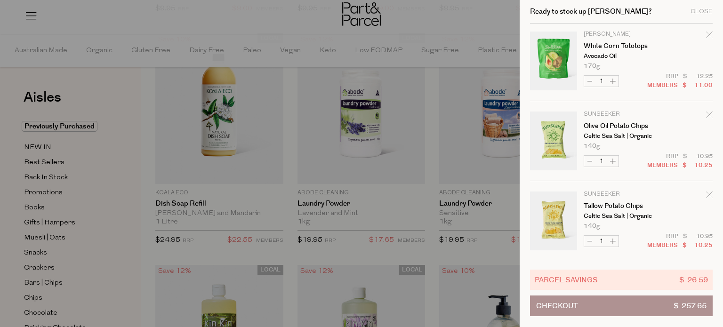
click at [608, 306] on button "Checkout $ 257.65" at bounding box center [621, 305] width 183 height 21
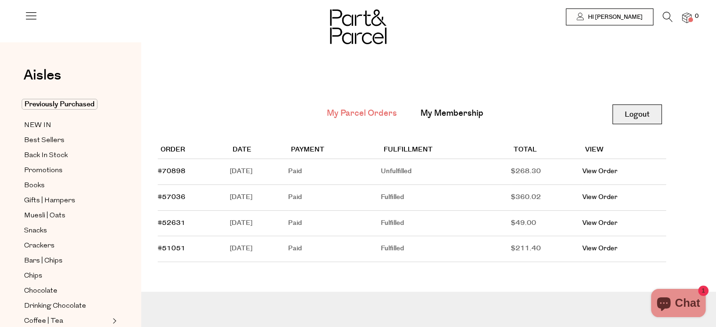
click at [640, 115] on link "Logout" at bounding box center [636, 114] width 49 height 20
